Goal: Information Seeking & Learning: Learn about a topic

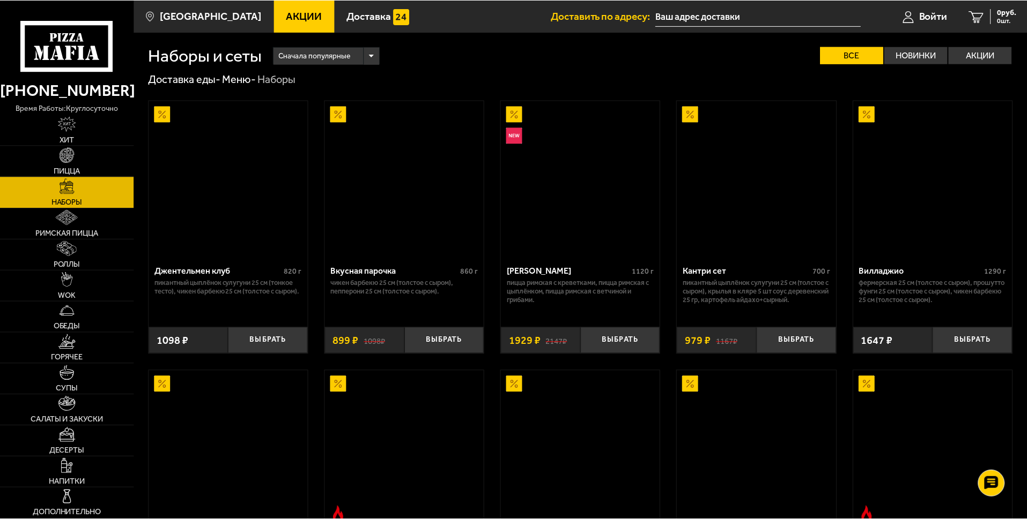
scroll to position [1072, 0]
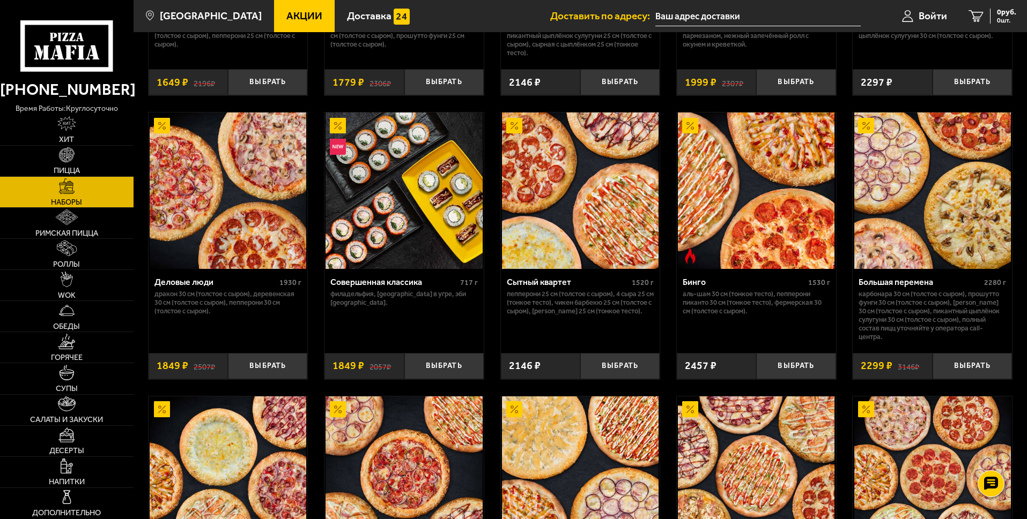
click at [292, 11] on span "Акции" at bounding box center [304, 16] width 36 height 10
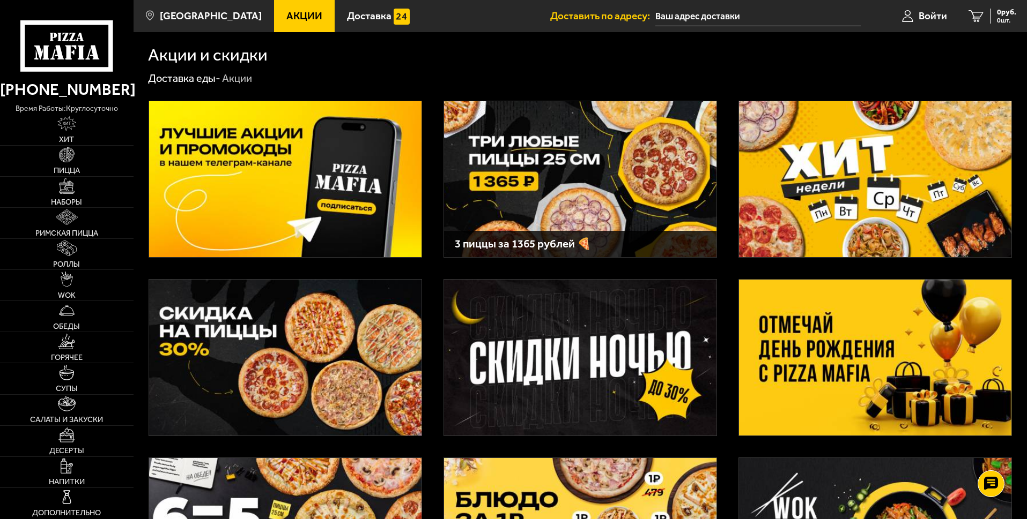
click at [766, 329] on img at bounding box center [875, 358] width 272 height 156
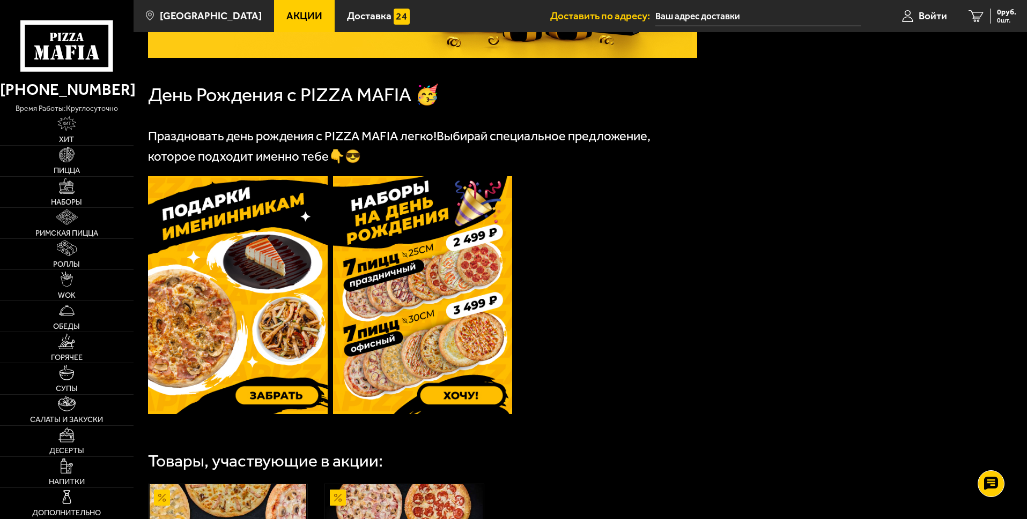
scroll to position [214, 0]
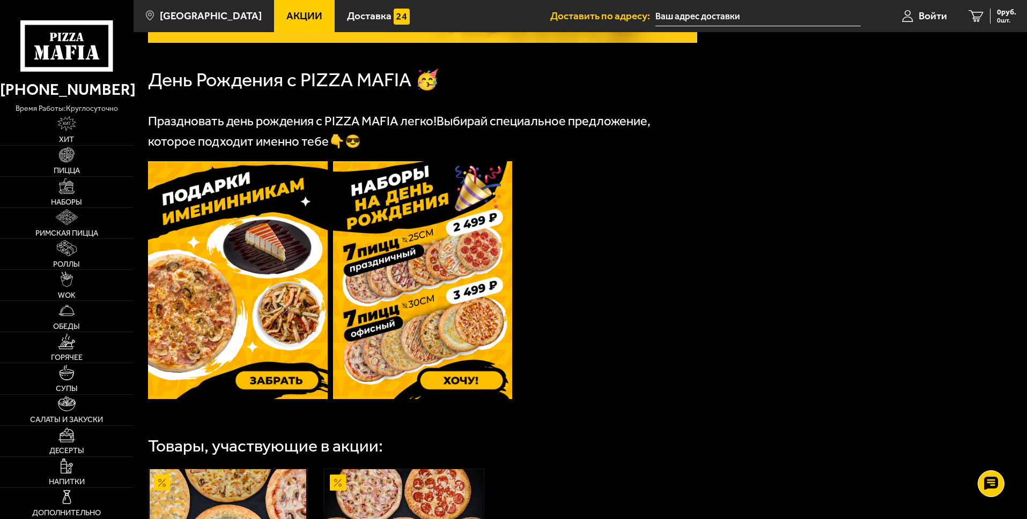
click at [477, 237] on img at bounding box center [423, 280] width 180 height 238
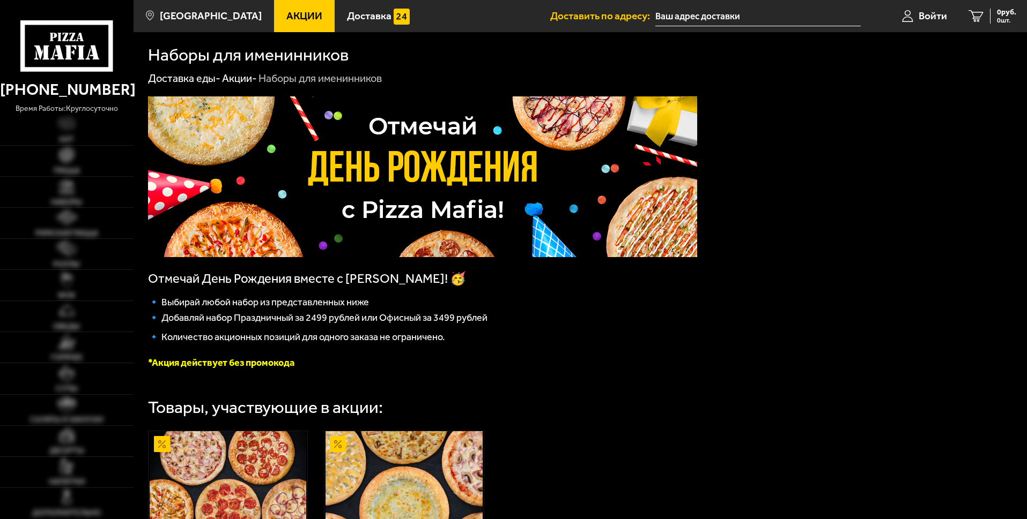
scroll to position [214, 0]
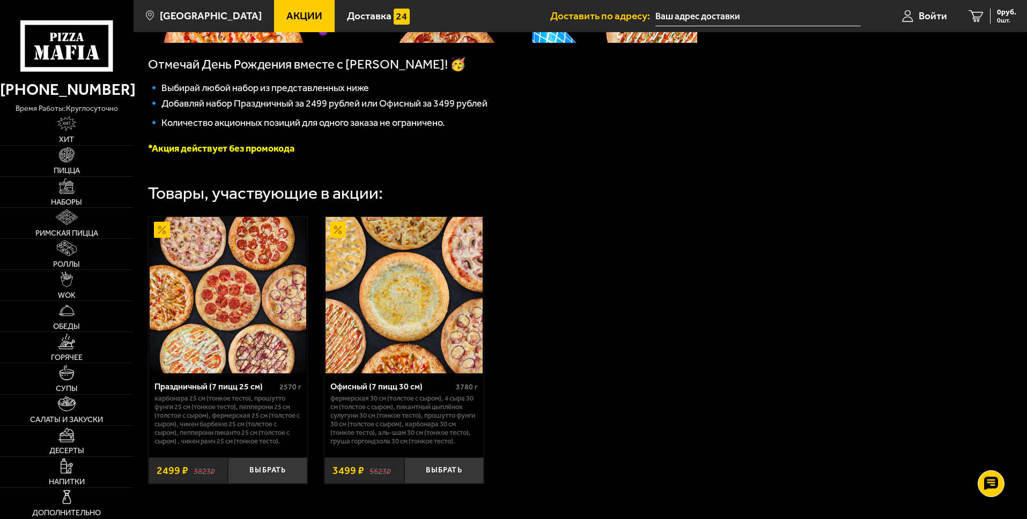
click at [233, 306] on img at bounding box center [228, 295] width 157 height 157
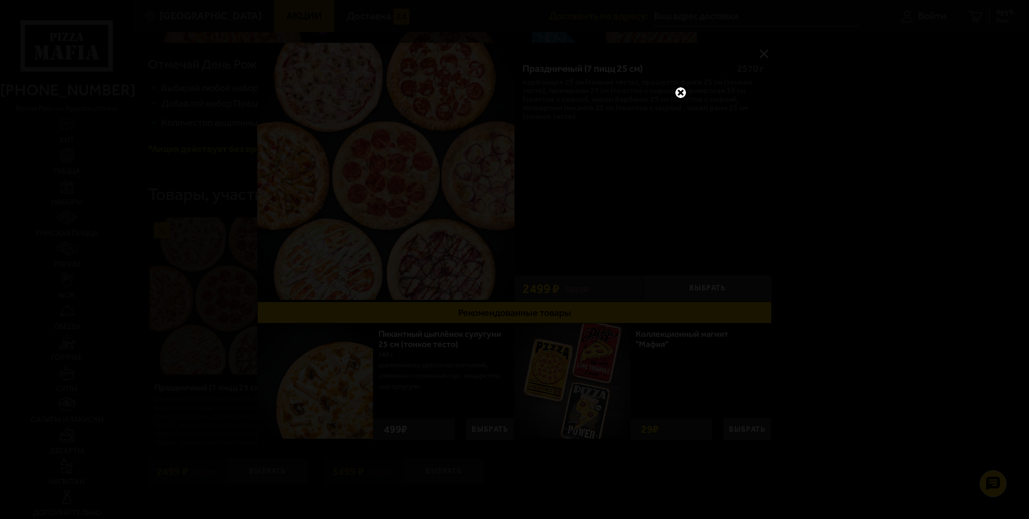
click at [681, 90] on link at bounding box center [681, 93] width 14 height 14
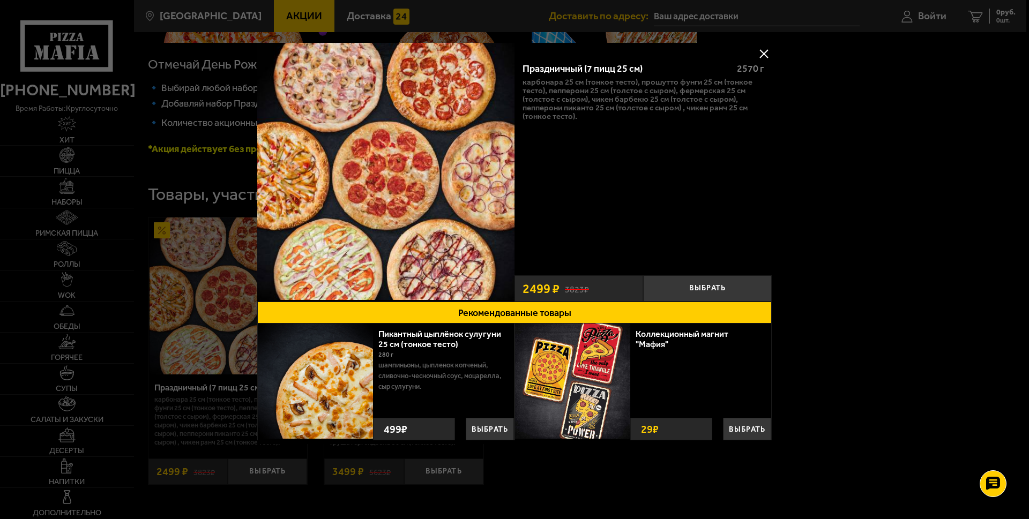
click at [758, 56] on button at bounding box center [764, 54] width 16 height 16
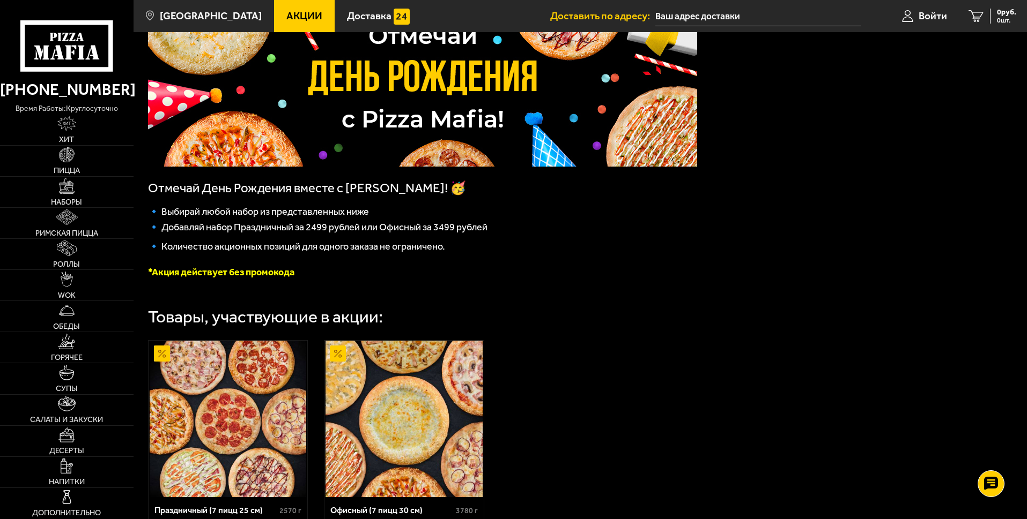
scroll to position [144, 0]
